Goal: Check status: Check status

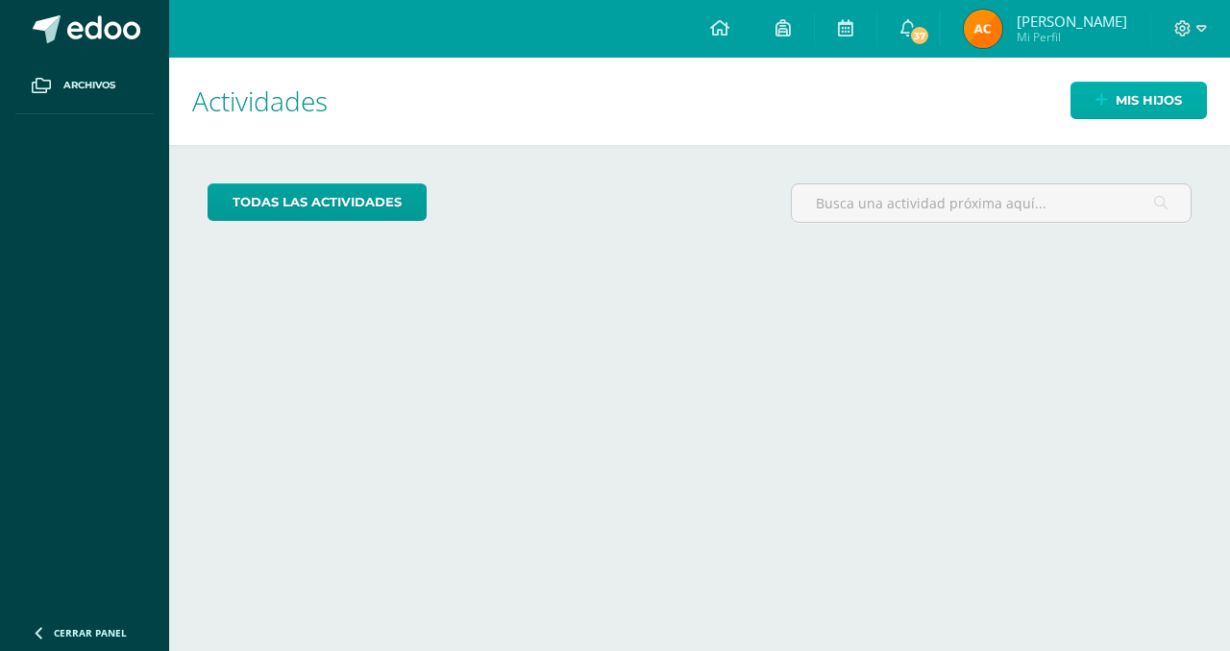
click at [1116, 94] on span "Mis hijos" at bounding box center [1148, 101] width 66 height 36
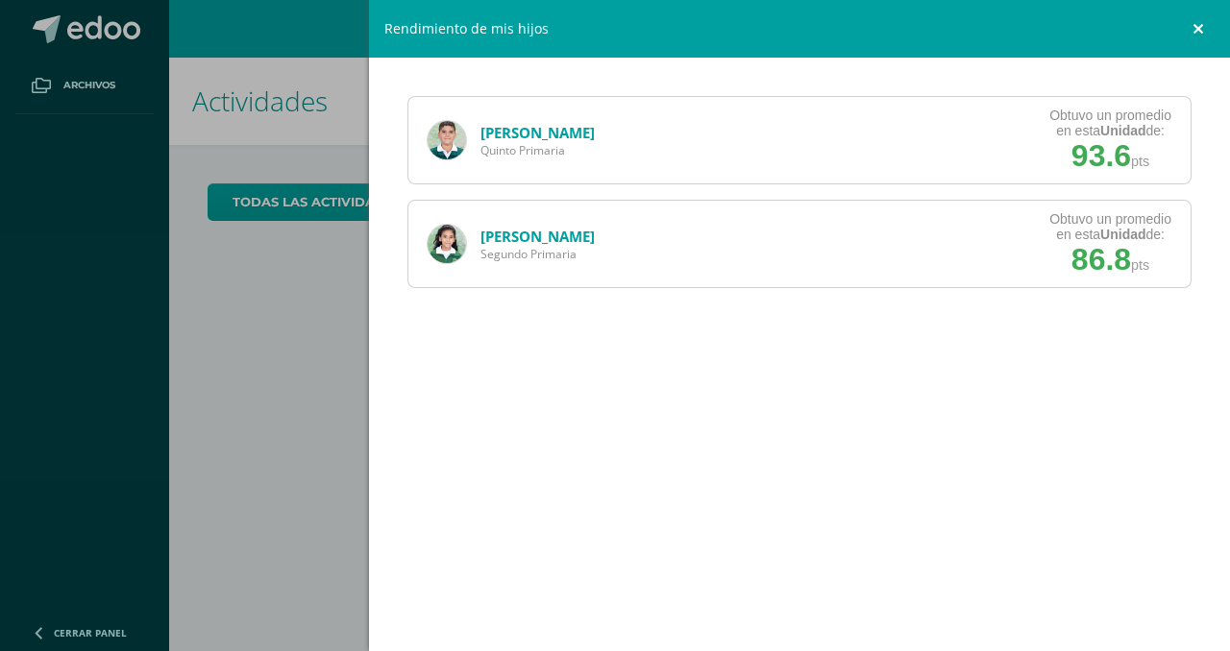
click at [1193, 24] on link at bounding box center [1201, 29] width 58 height 58
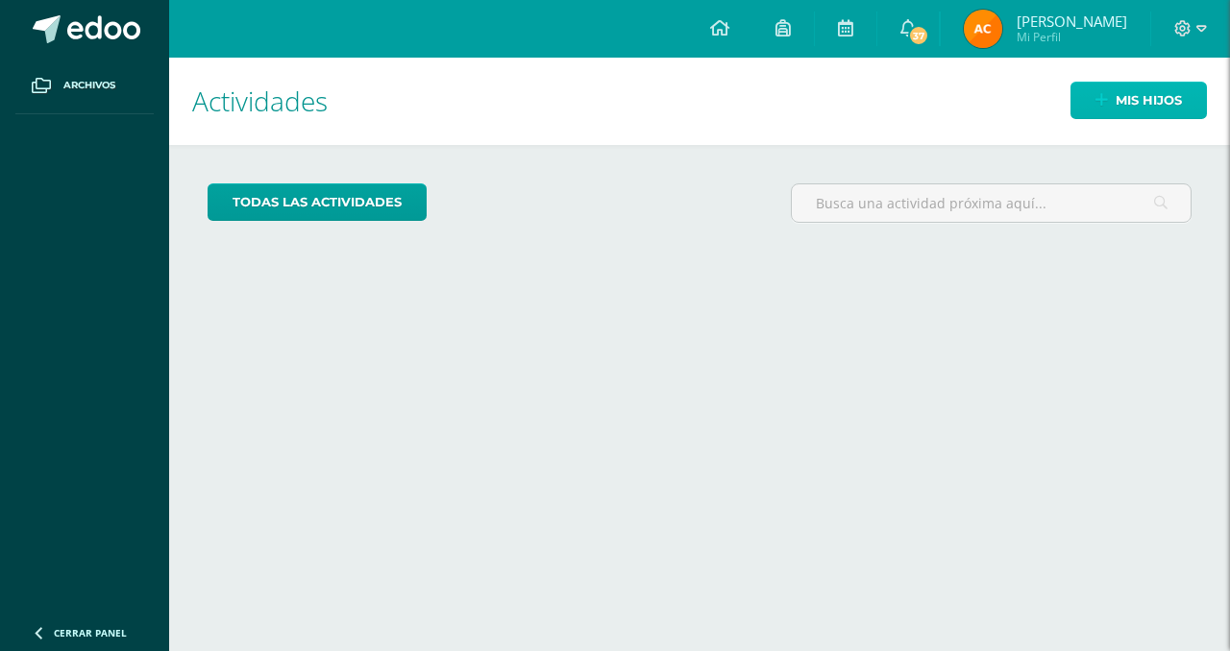
click at [1096, 115] on link "Mis hijos" at bounding box center [1138, 100] width 136 height 37
click at [1106, 98] on icon at bounding box center [1101, 100] width 12 height 16
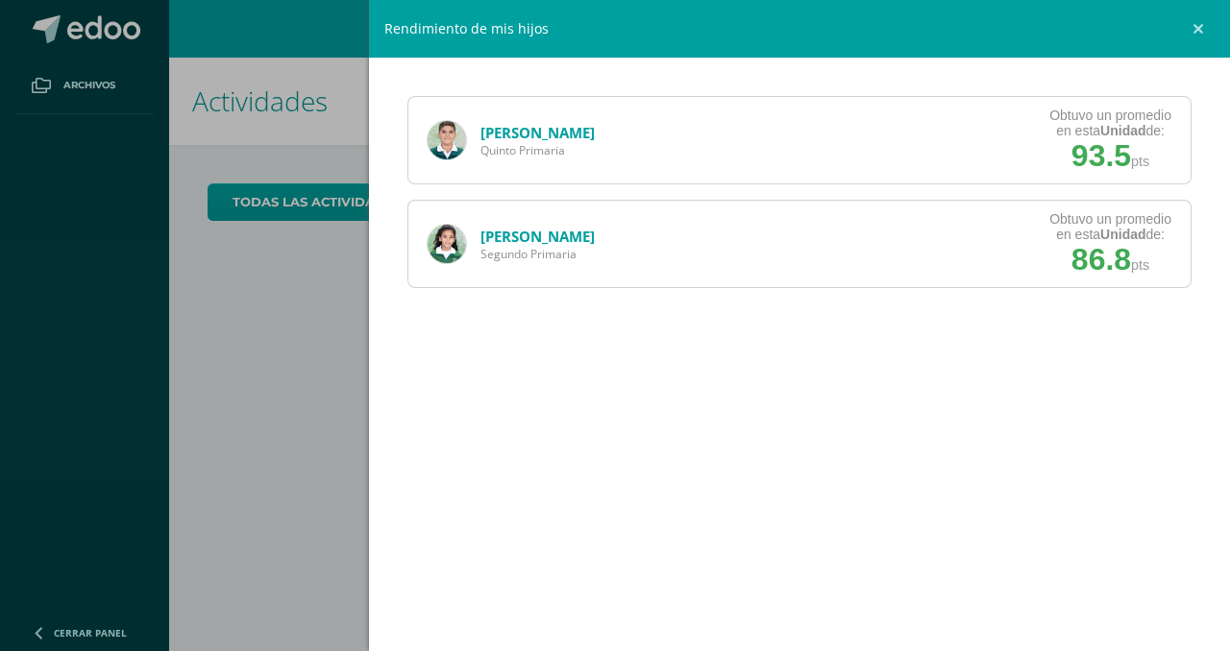
click at [515, 132] on link "[PERSON_NAME]" at bounding box center [537, 132] width 114 height 19
click at [1199, 26] on link at bounding box center [1201, 29] width 58 height 58
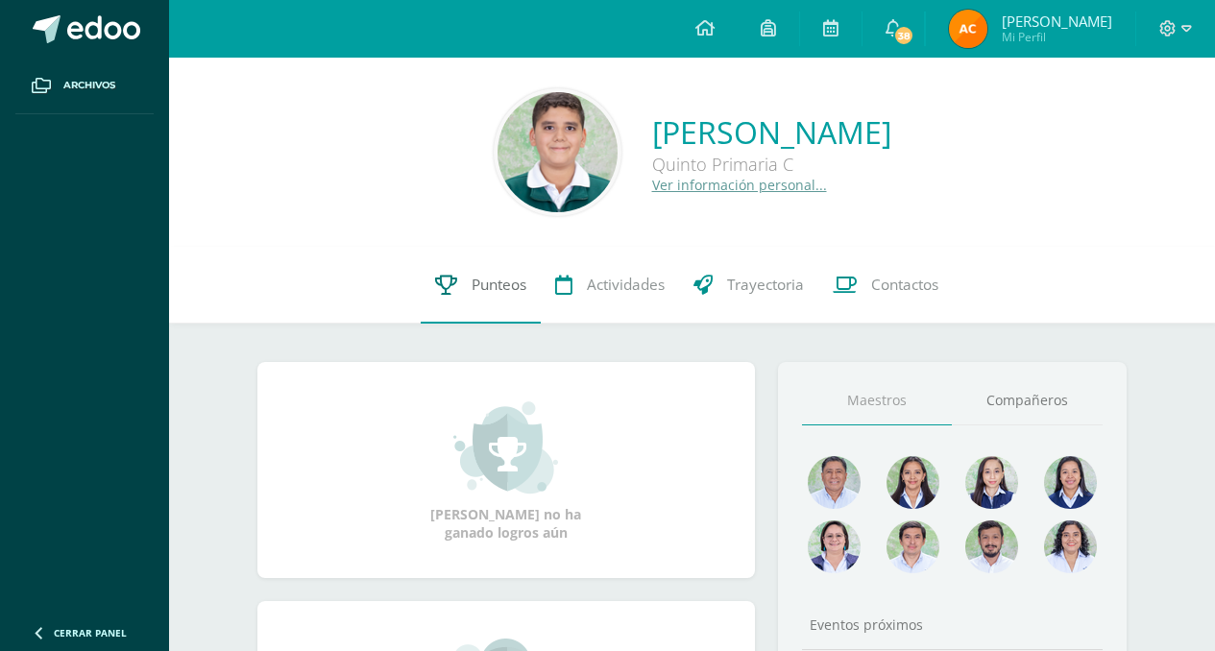
click at [497, 286] on span "Punteos" at bounding box center [499, 285] width 55 height 20
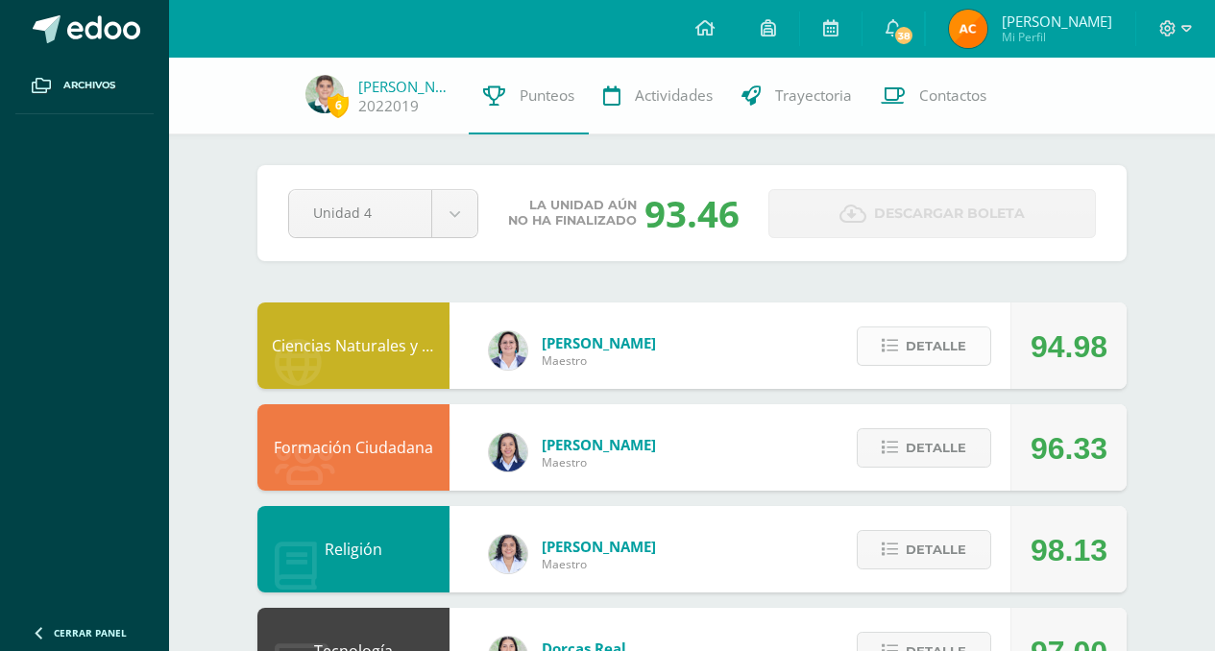
click at [904, 358] on button "Detalle" at bounding box center [924, 346] width 135 height 39
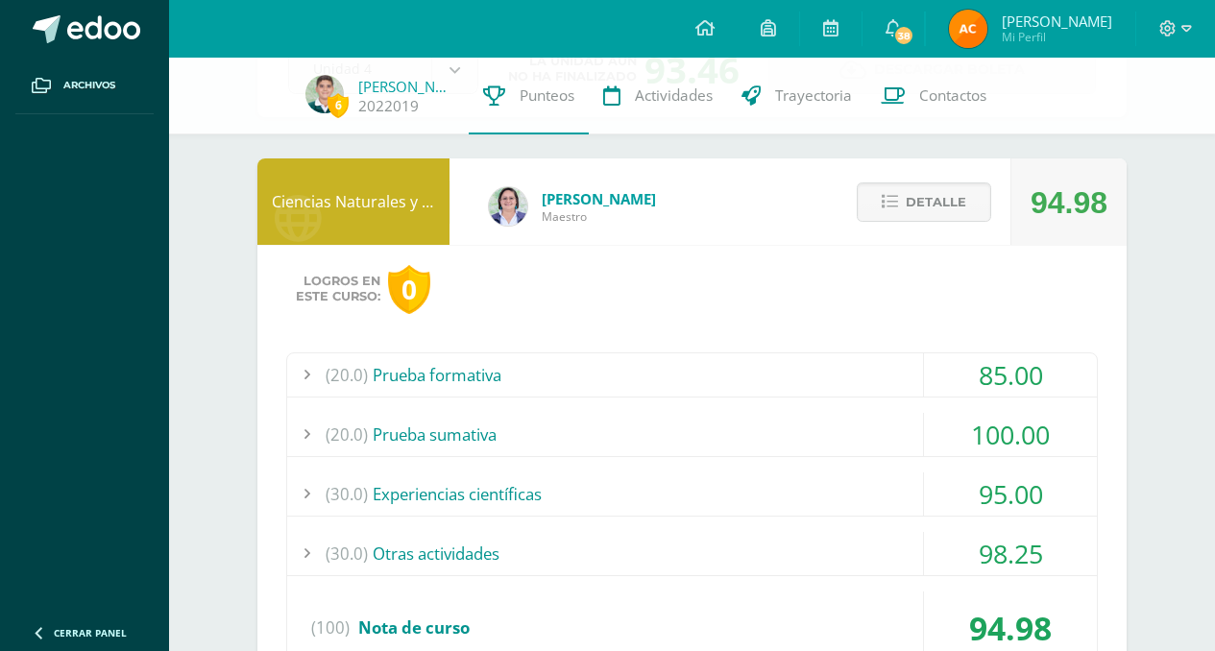
scroll to position [214, 0]
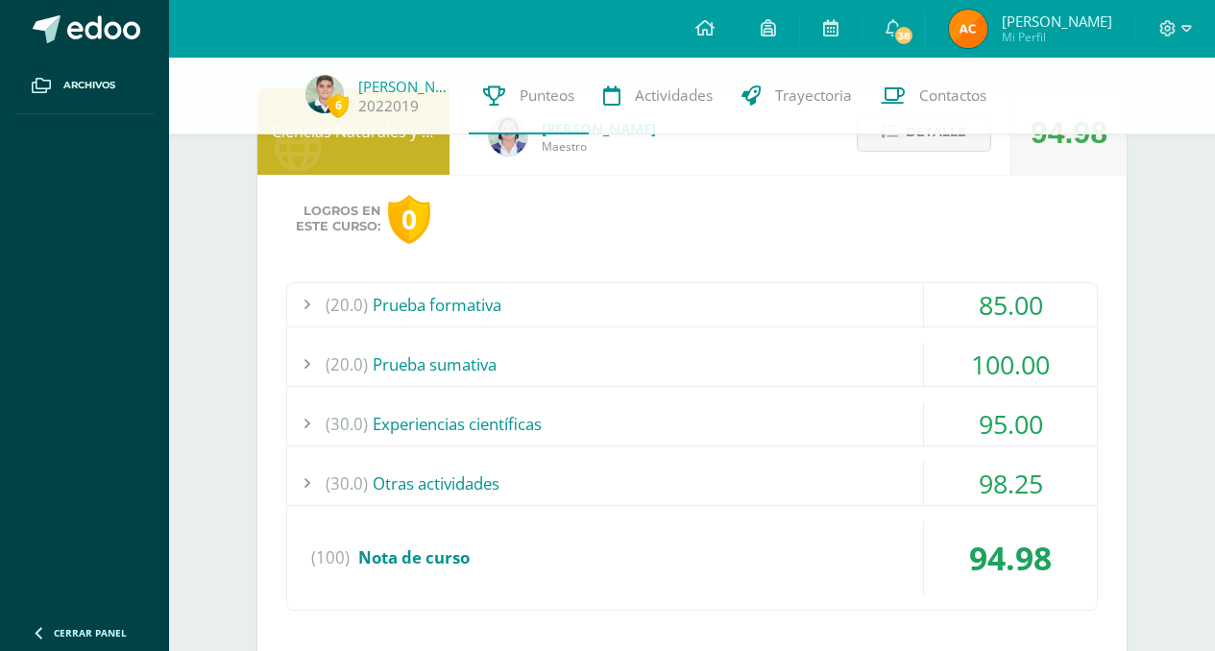
click at [525, 420] on div "(30.0) Experiencias científicas" at bounding box center [692, 424] width 810 height 43
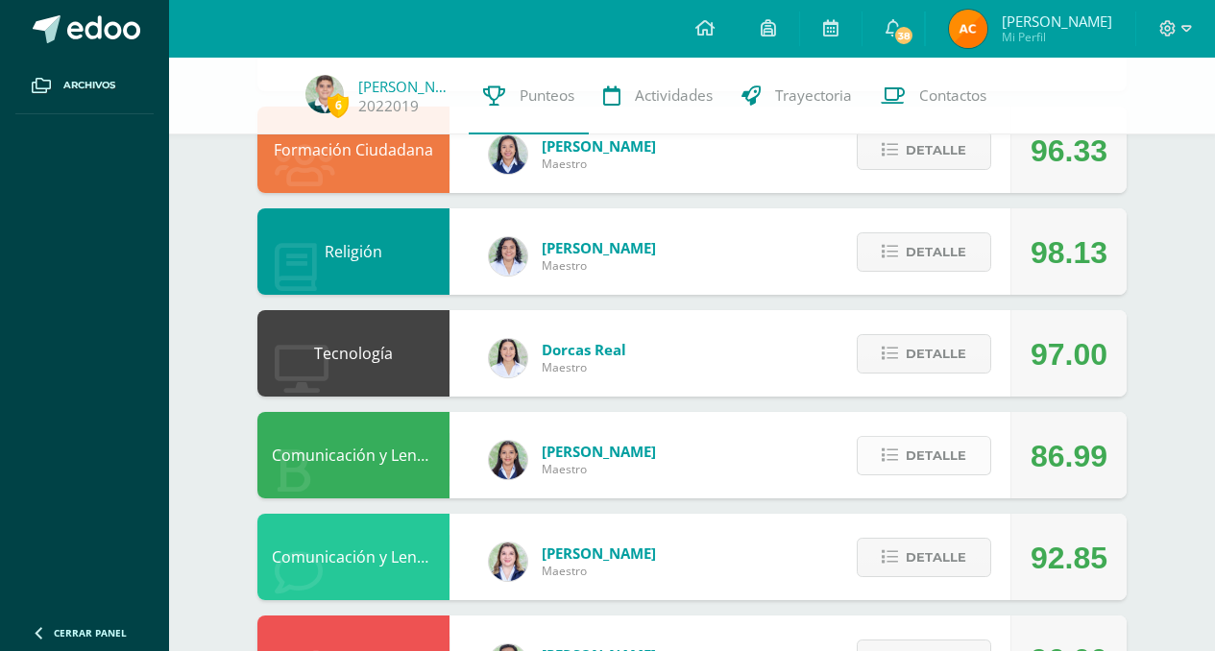
click at [913, 459] on span "Detalle" at bounding box center [936, 456] width 61 height 36
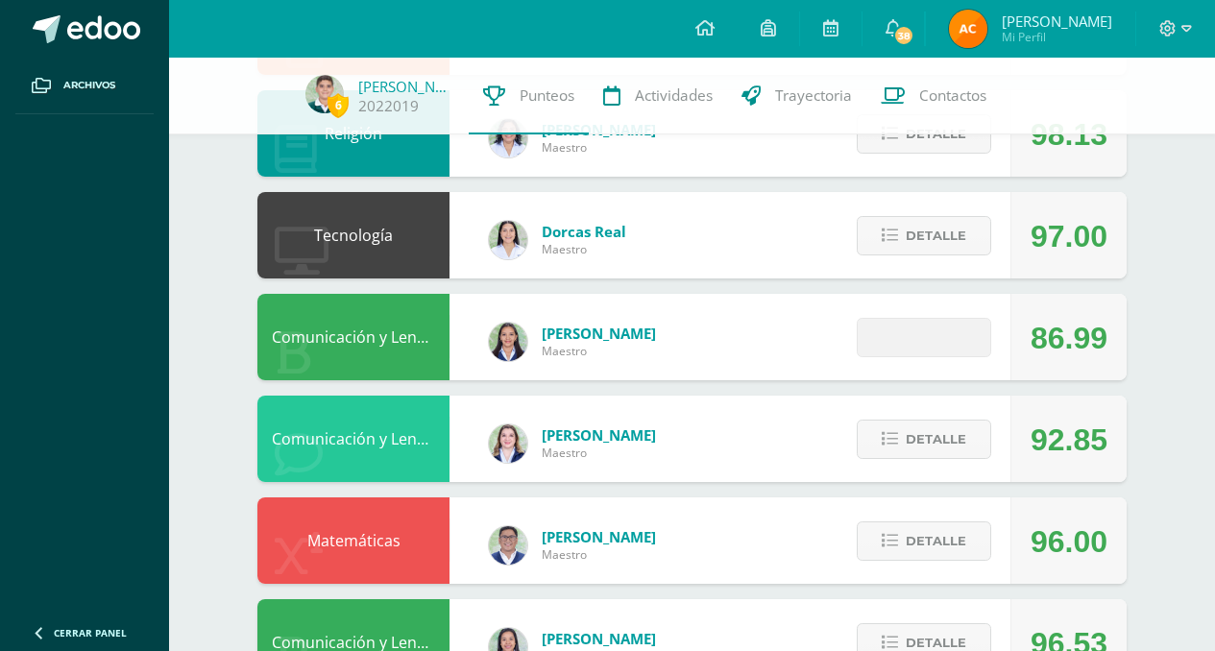
scroll to position [1090, 0]
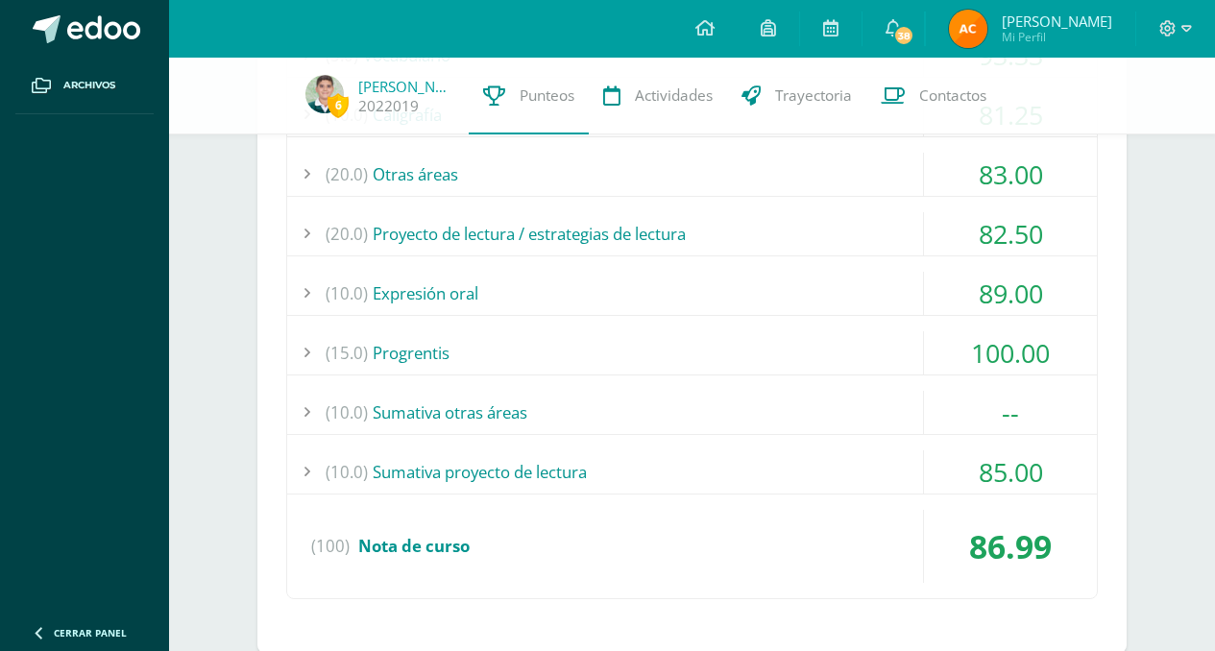
click at [510, 485] on div "(10.0) Sumativa proyecto de lectura" at bounding box center [692, 472] width 810 height 43
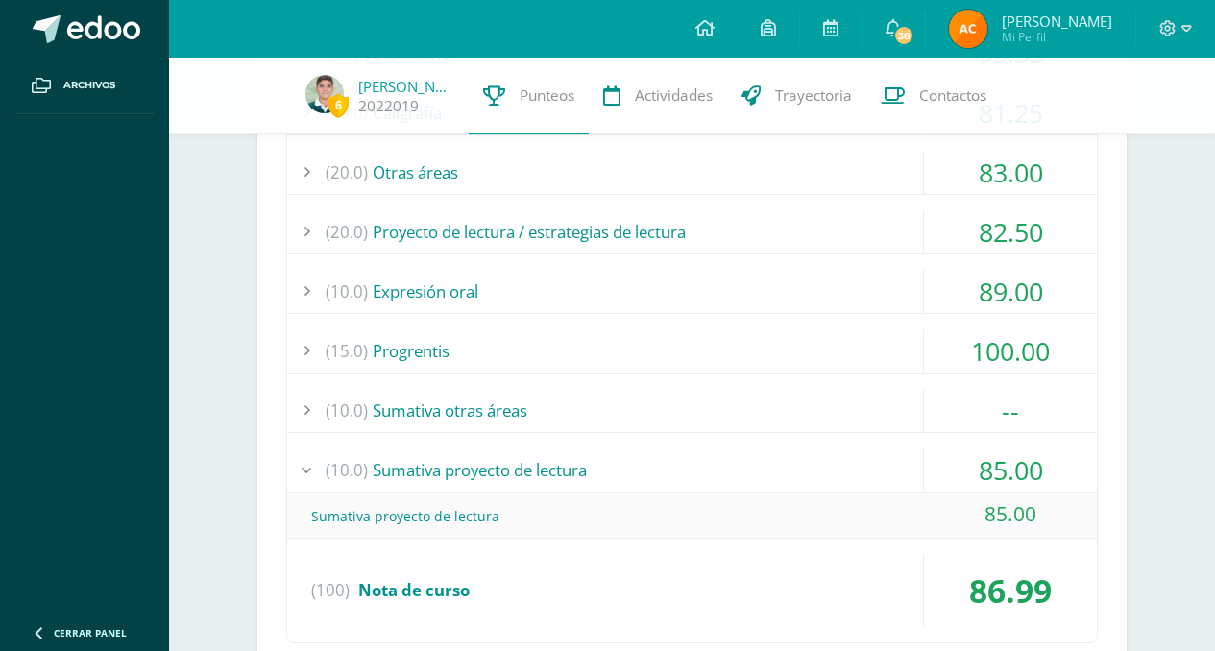
scroll to position [1359, 0]
click at [507, 414] on div "(10.0) Sumativa otras áreas" at bounding box center [692, 412] width 810 height 43
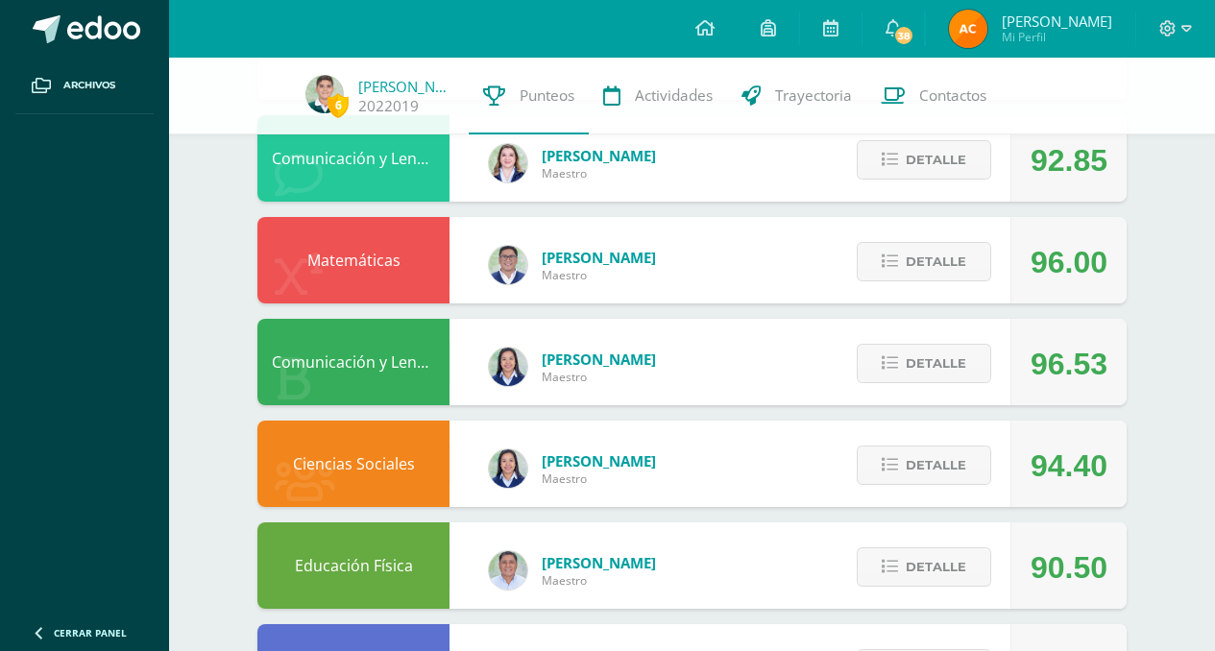
scroll to position [1929, 0]
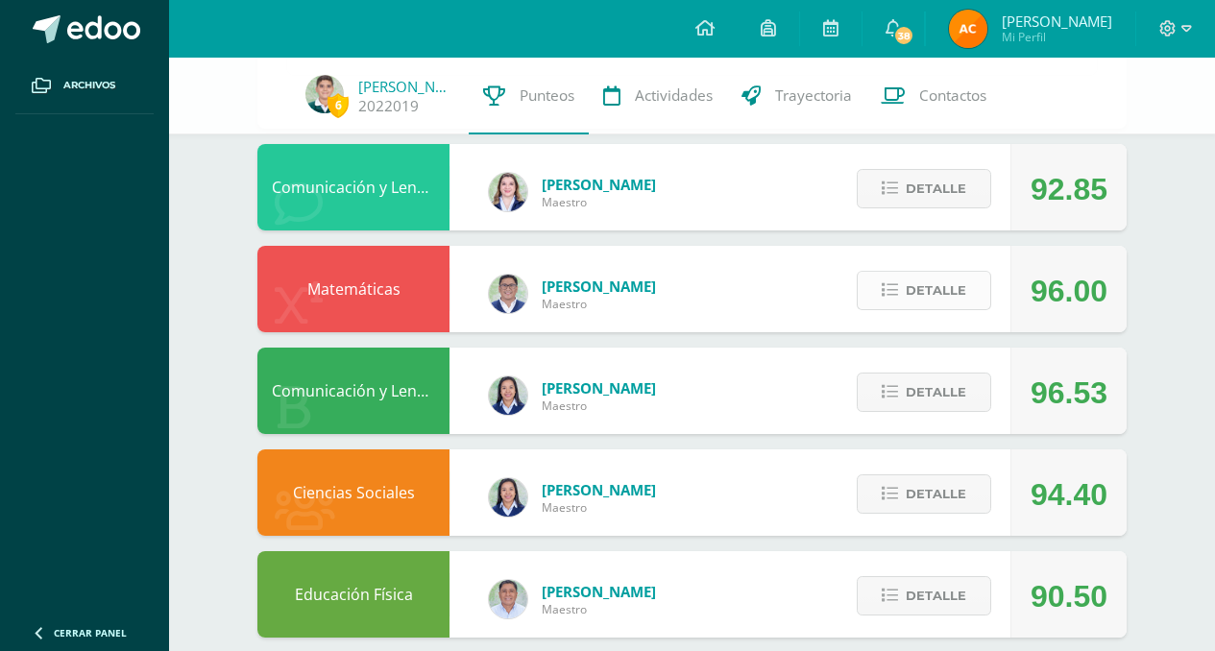
click at [877, 282] on button "Detalle" at bounding box center [924, 290] width 135 height 39
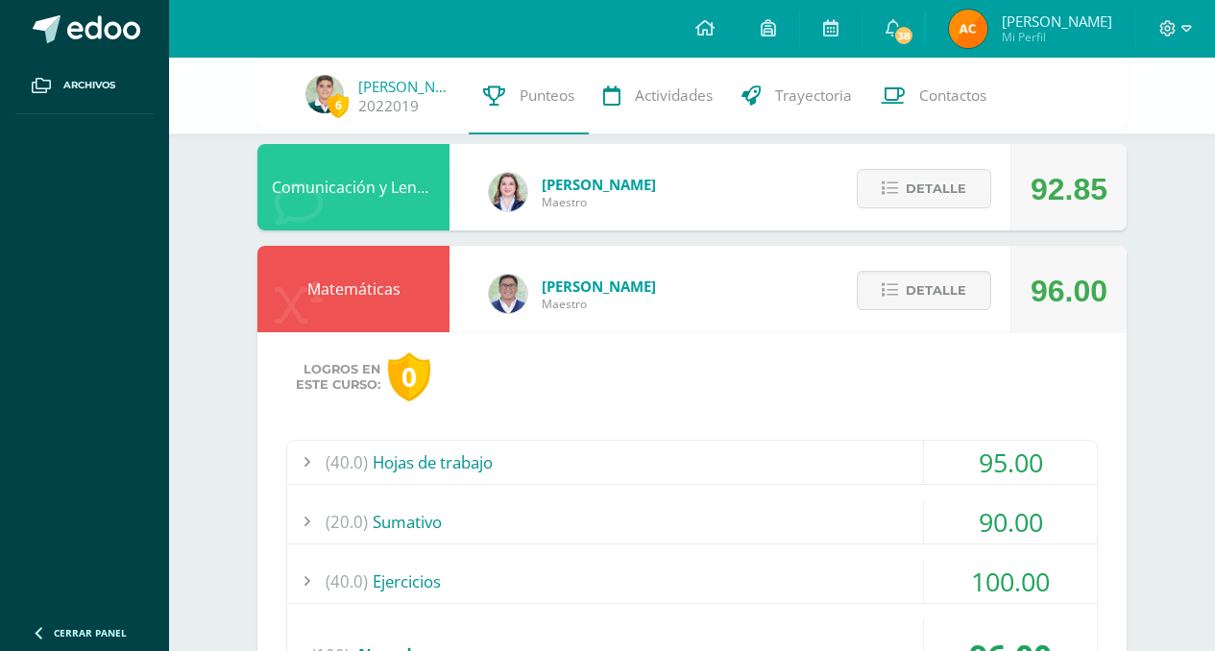
click at [499, 526] on div "(20.0) Sumativo" at bounding box center [692, 522] width 810 height 43
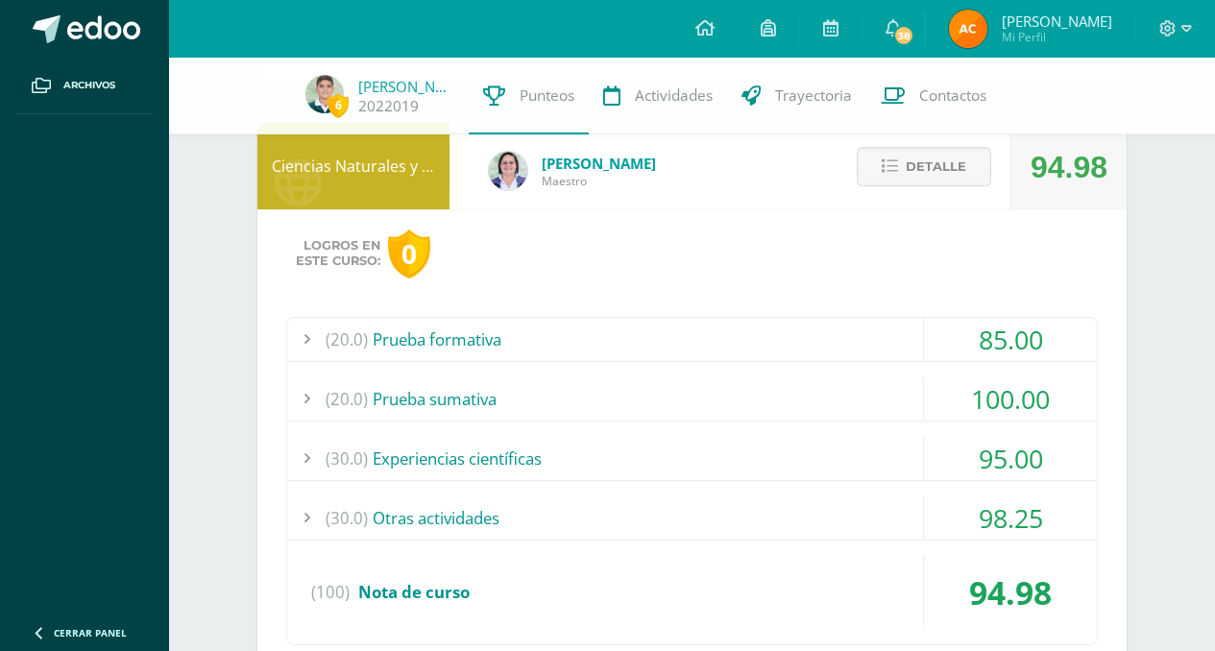
scroll to position [0, 0]
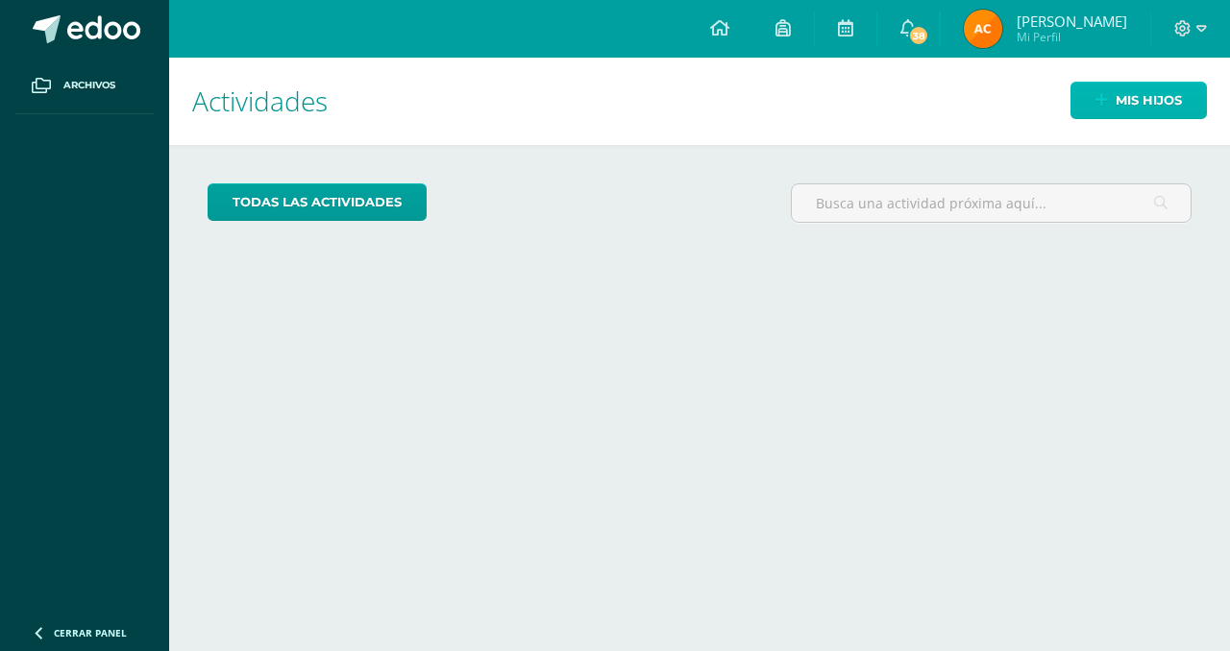
click at [1113, 91] on link "Mis hijos" at bounding box center [1138, 100] width 136 height 37
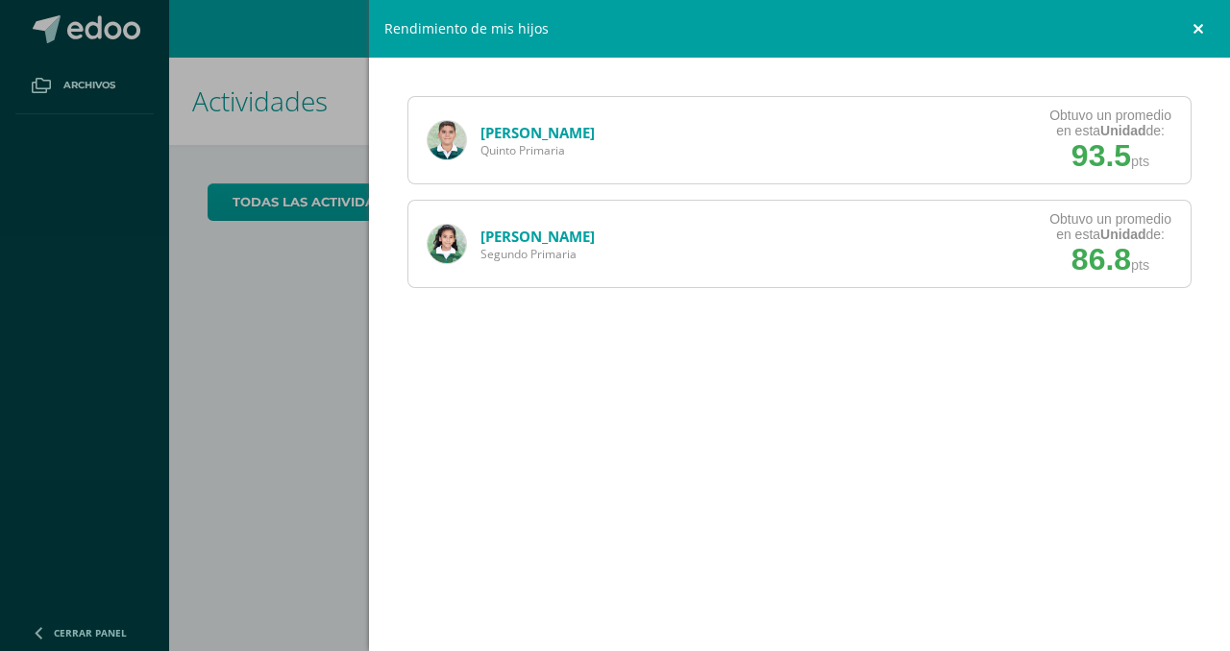
click at [1190, 31] on link at bounding box center [1201, 29] width 58 height 58
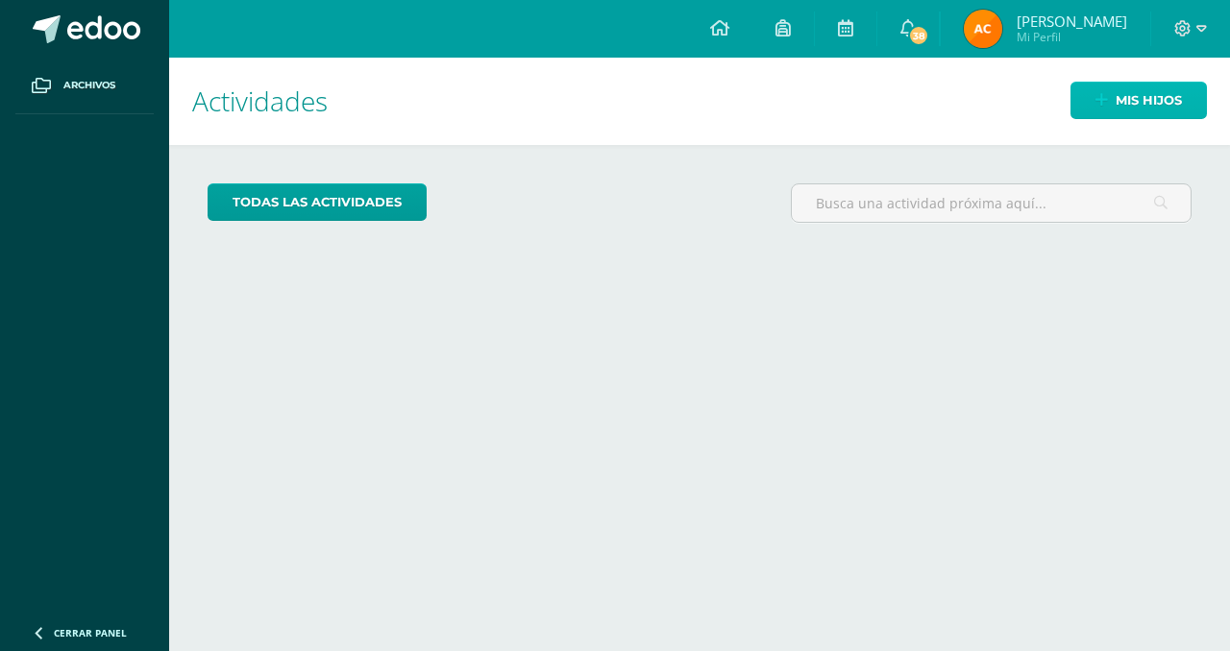
click at [1134, 98] on span "Mis hijos" at bounding box center [1148, 101] width 66 height 36
